Goal: Task Accomplishment & Management: Manage account settings

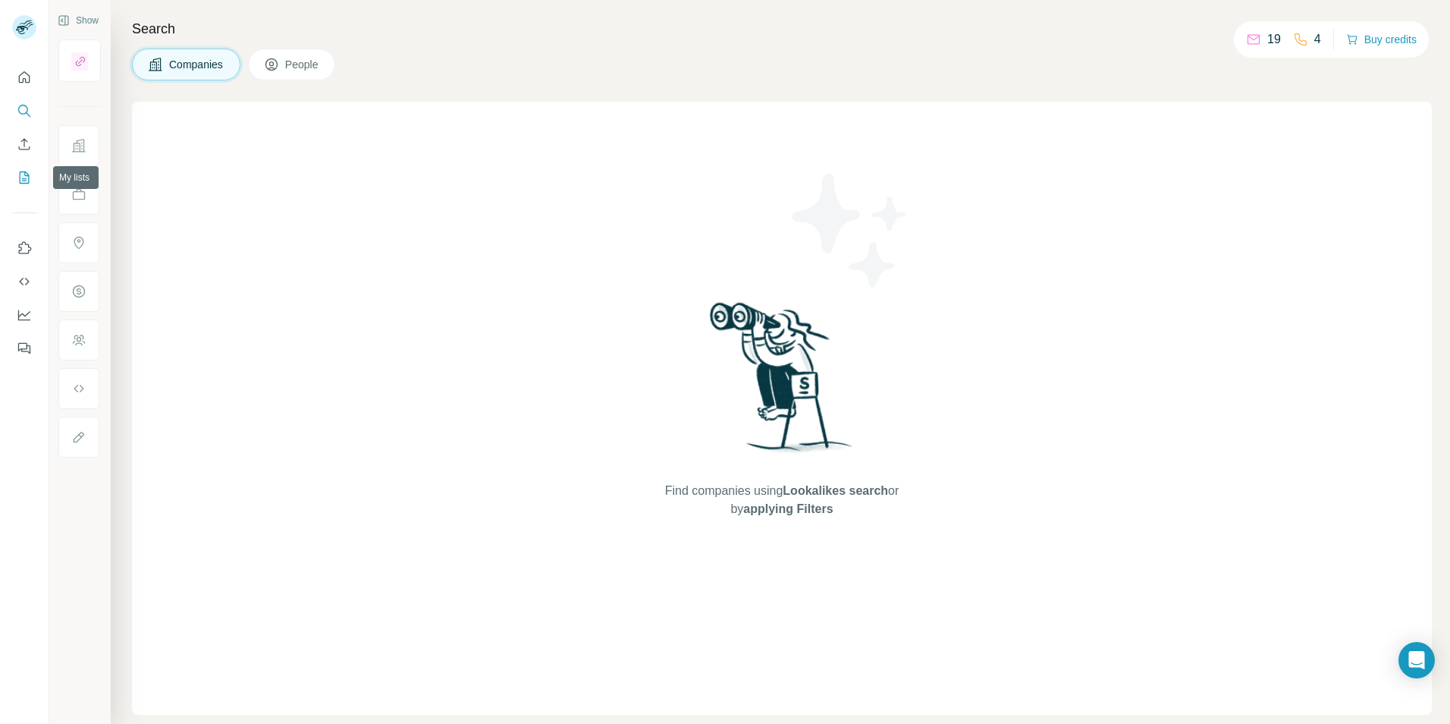
click at [30, 171] on icon "My lists" at bounding box center [24, 177] width 15 height 15
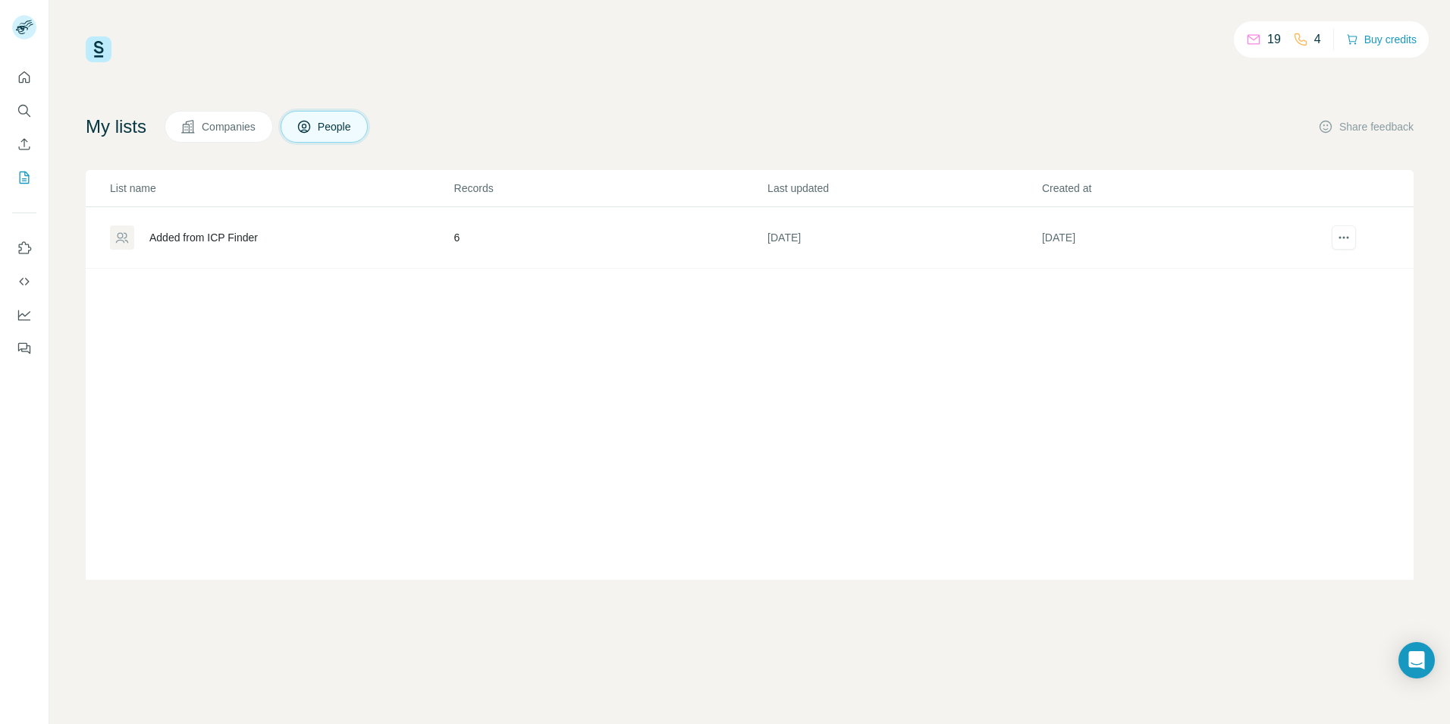
click at [291, 241] on div "Added from ICP Finder" at bounding box center [281, 237] width 343 height 24
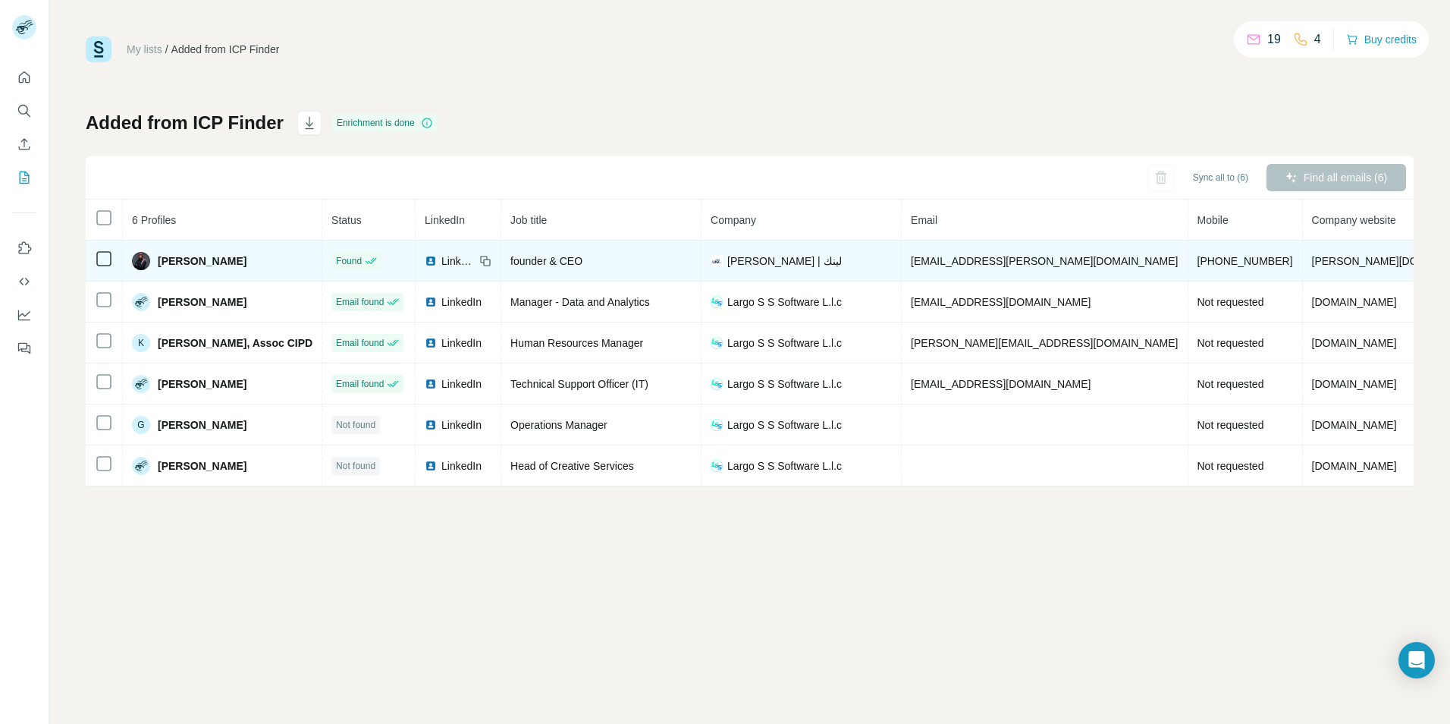
click at [1039, 260] on td "[EMAIL_ADDRESS][PERSON_NAME][DOMAIN_NAME]" at bounding box center [1045, 260] width 286 height 41
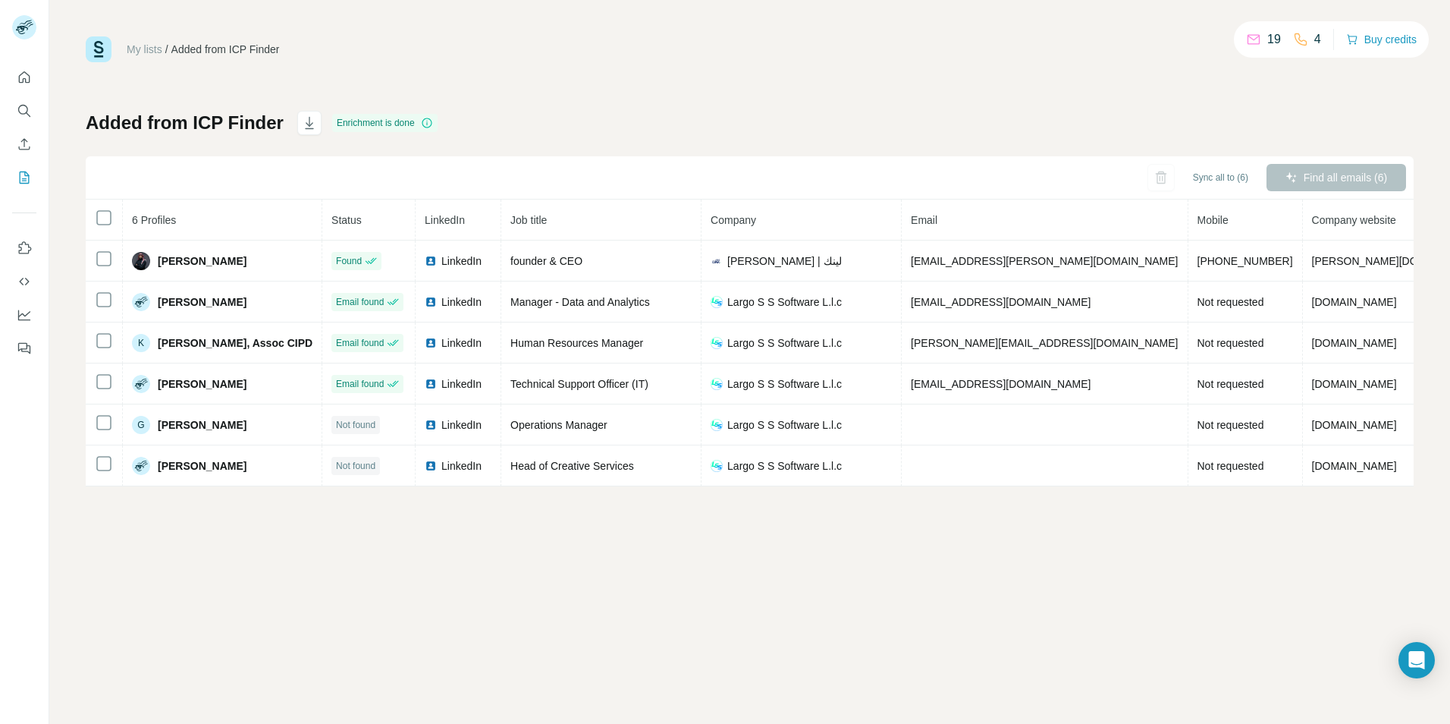
scroll to position [0, 49]
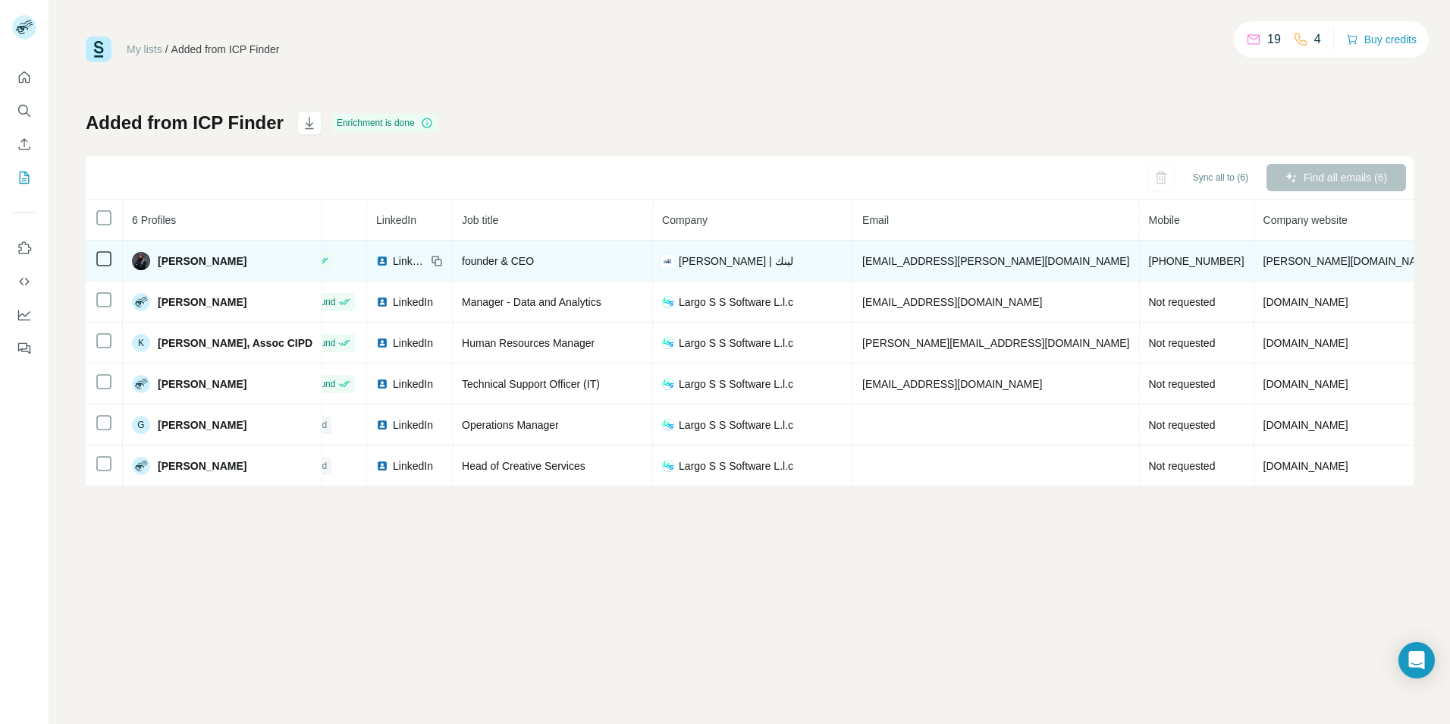
click at [1264, 256] on span "[PERSON_NAME][DOMAIN_NAME]" at bounding box center [1350, 261] width 172 height 12
click at [829, 259] on div "[PERSON_NAME] | لينك" at bounding box center [752, 260] width 181 height 15
